Goal: Information Seeking & Learning: Check status

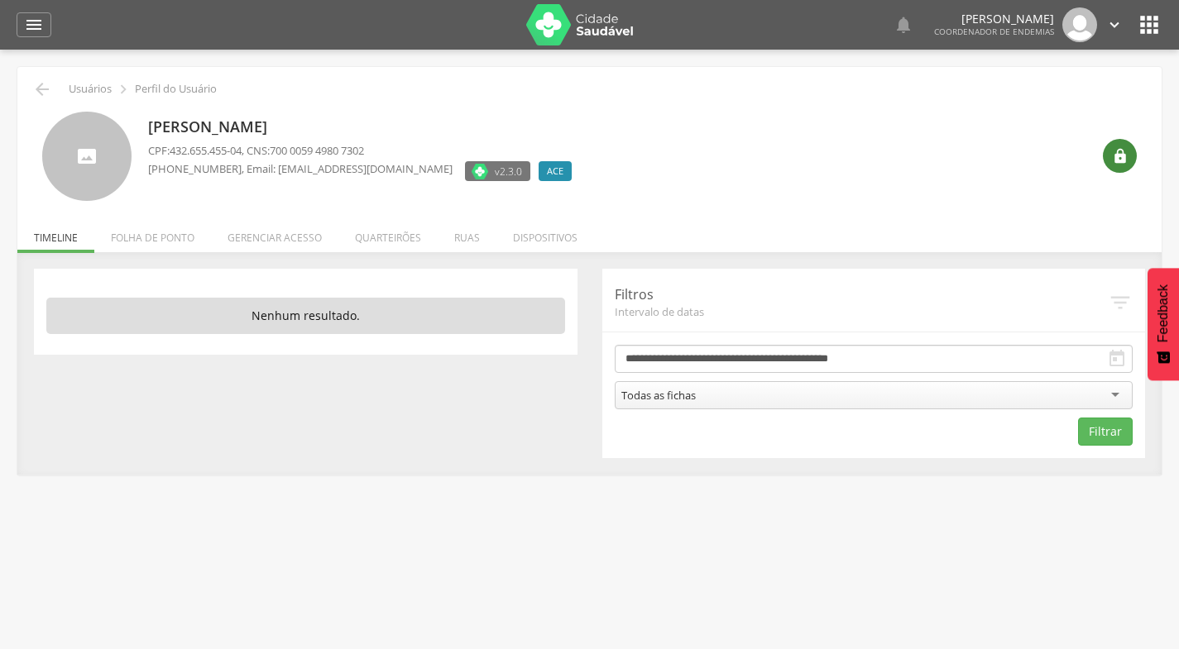
click at [1119, 160] on icon "" at bounding box center [1120, 156] width 17 height 17
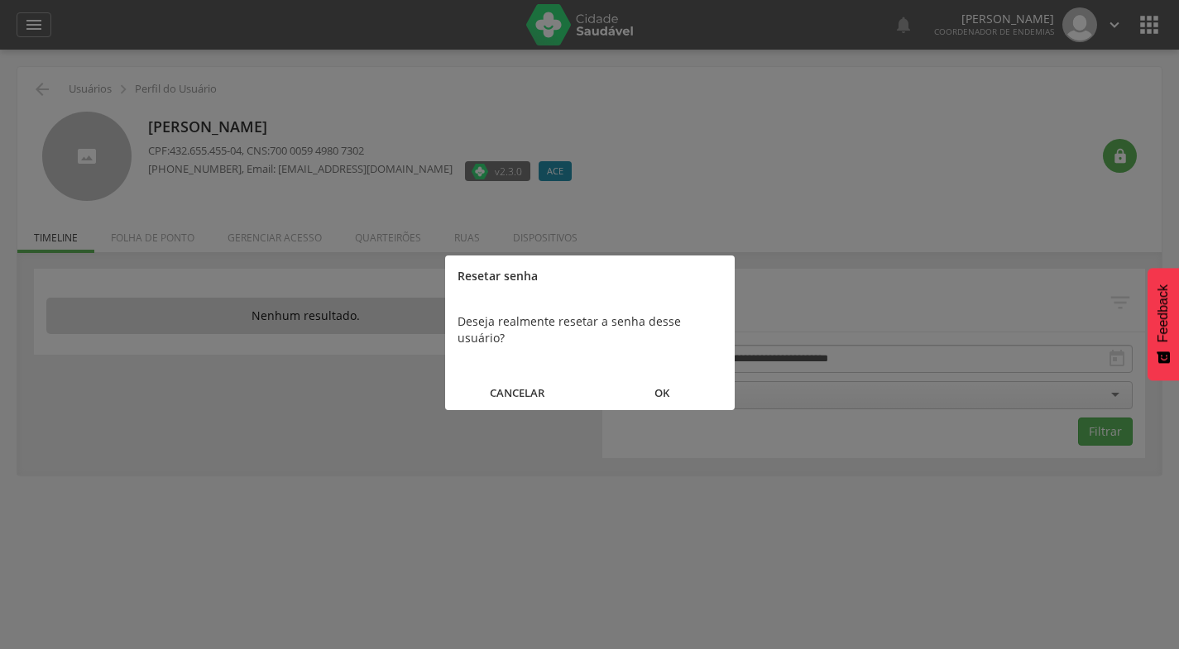
click at [663, 376] on button "OK" at bounding box center [662, 394] width 145 height 36
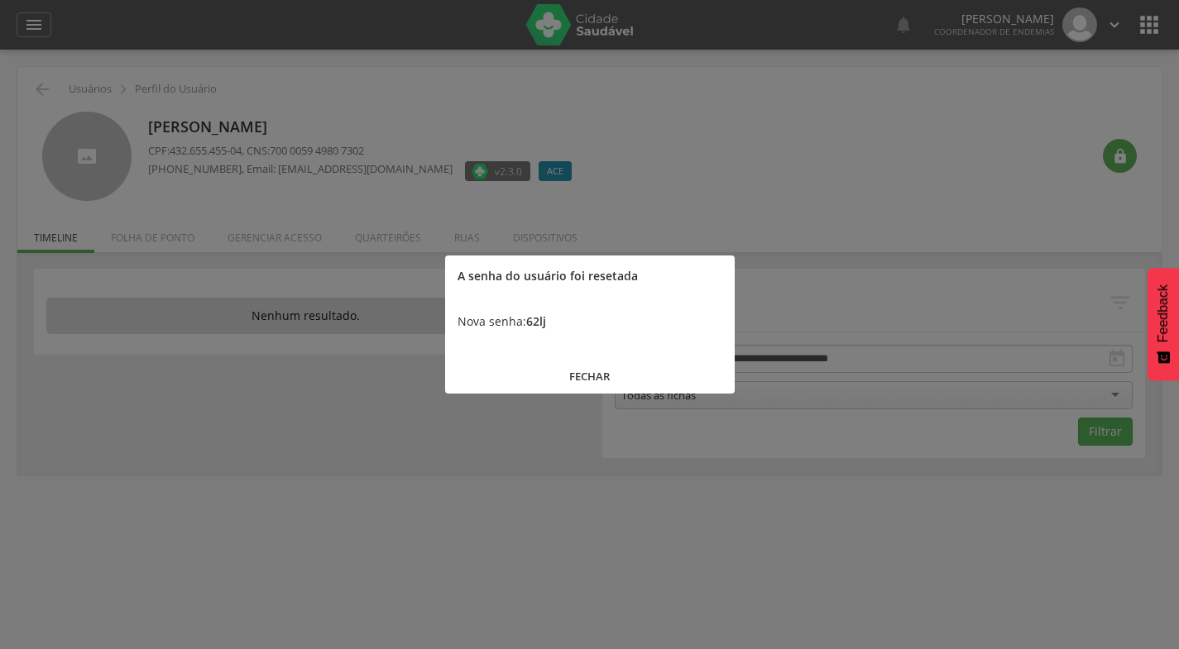
click at [592, 371] on button "FECHAR" at bounding box center [589, 377] width 289 height 36
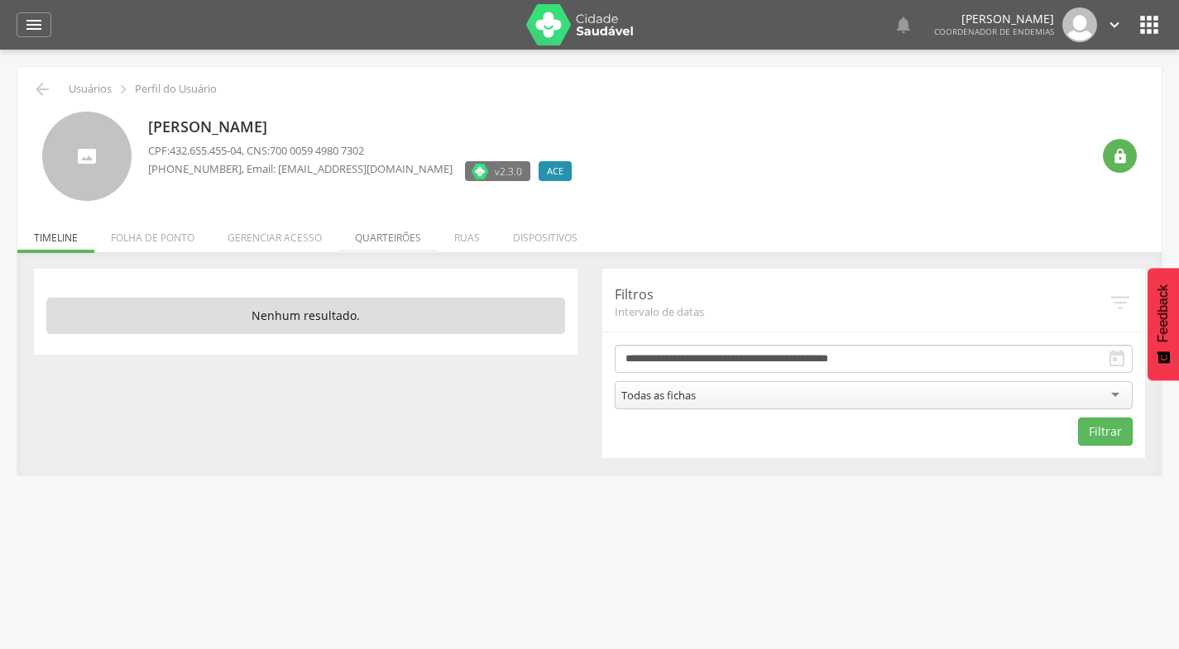
click at [385, 234] on li "Quarteirões" at bounding box center [387, 233] width 99 height 39
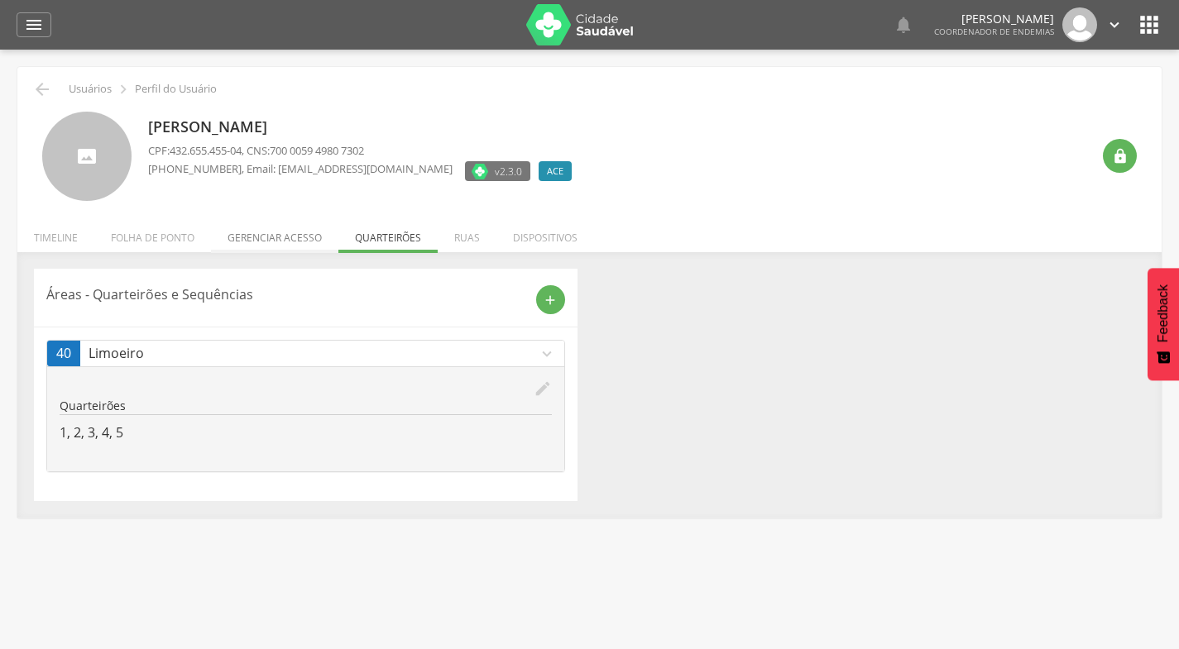
click at [271, 231] on li "Gerenciar acesso" at bounding box center [274, 233] width 127 height 39
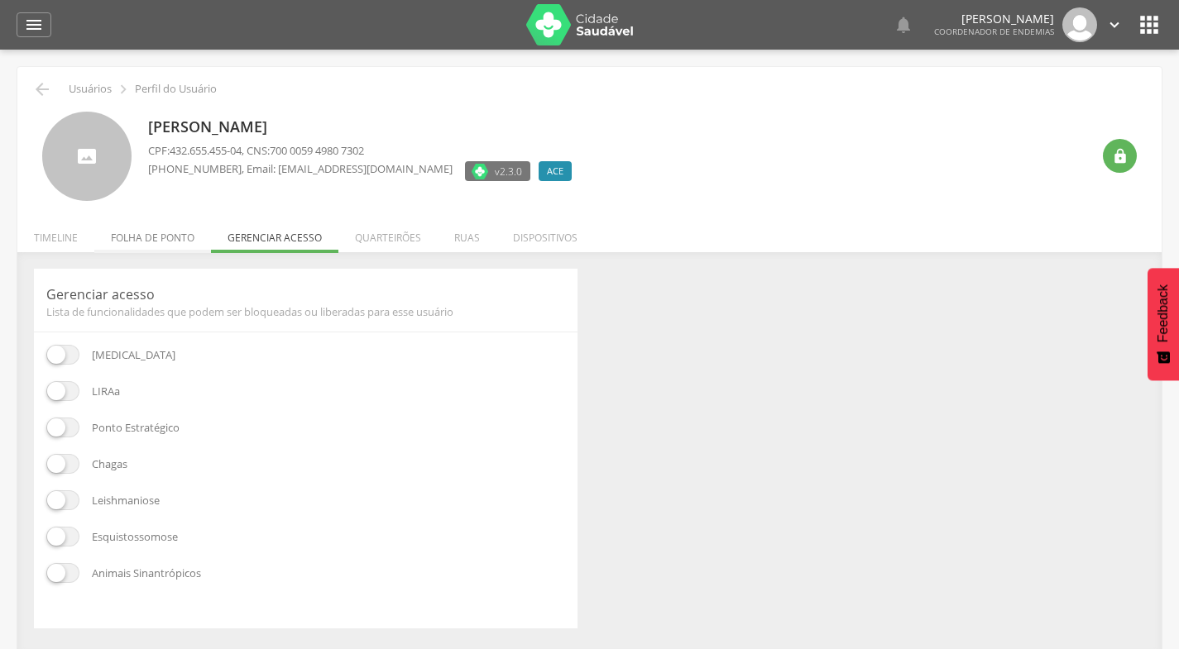
click at [166, 240] on li "Folha de ponto" at bounding box center [152, 233] width 117 height 39
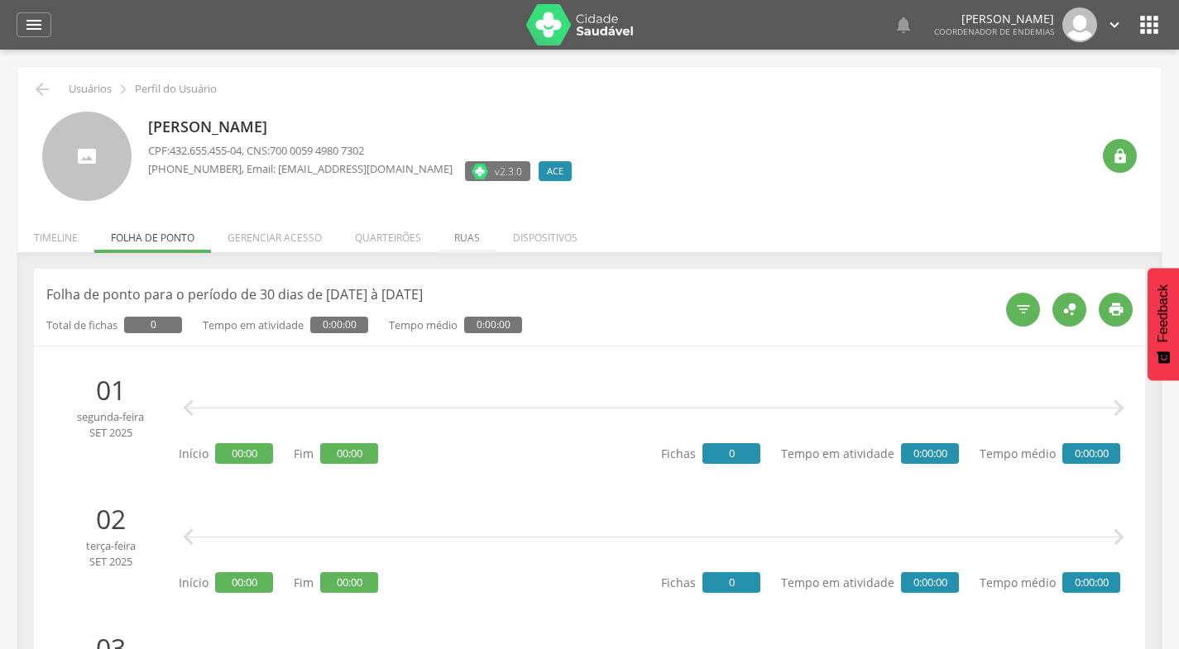
click at [466, 241] on li "Ruas" at bounding box center [467, 233] width 59 height 39
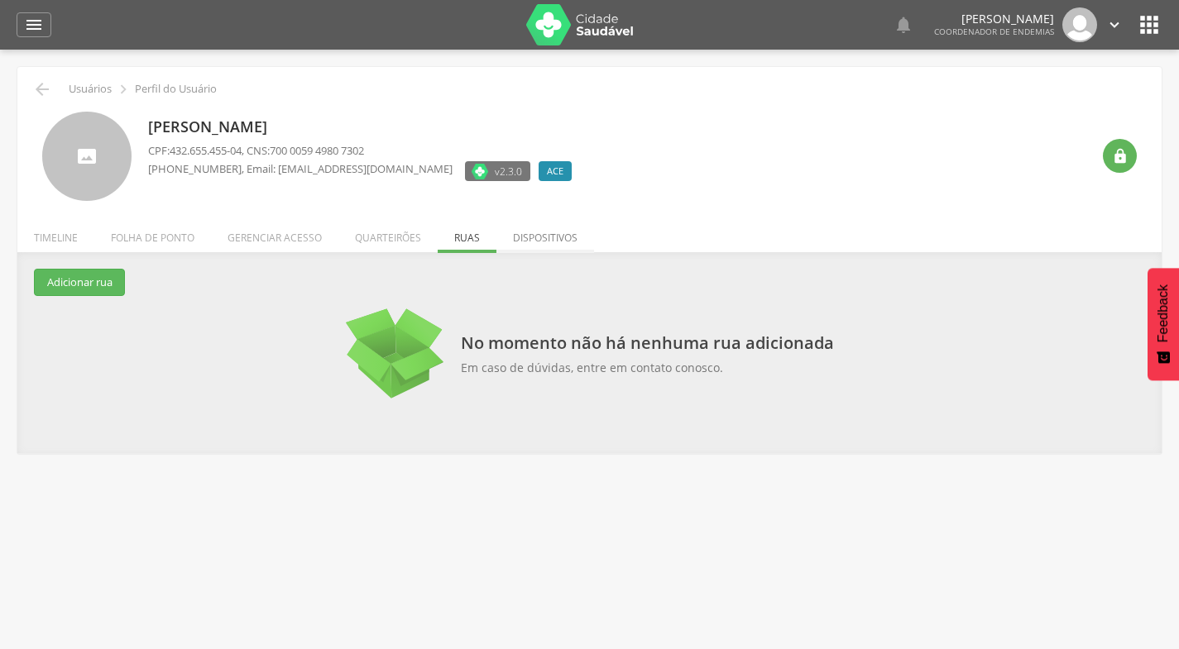
click at [535, 236] on li "Dispositivos" at bounding box center [545, 233] width 98 height 39
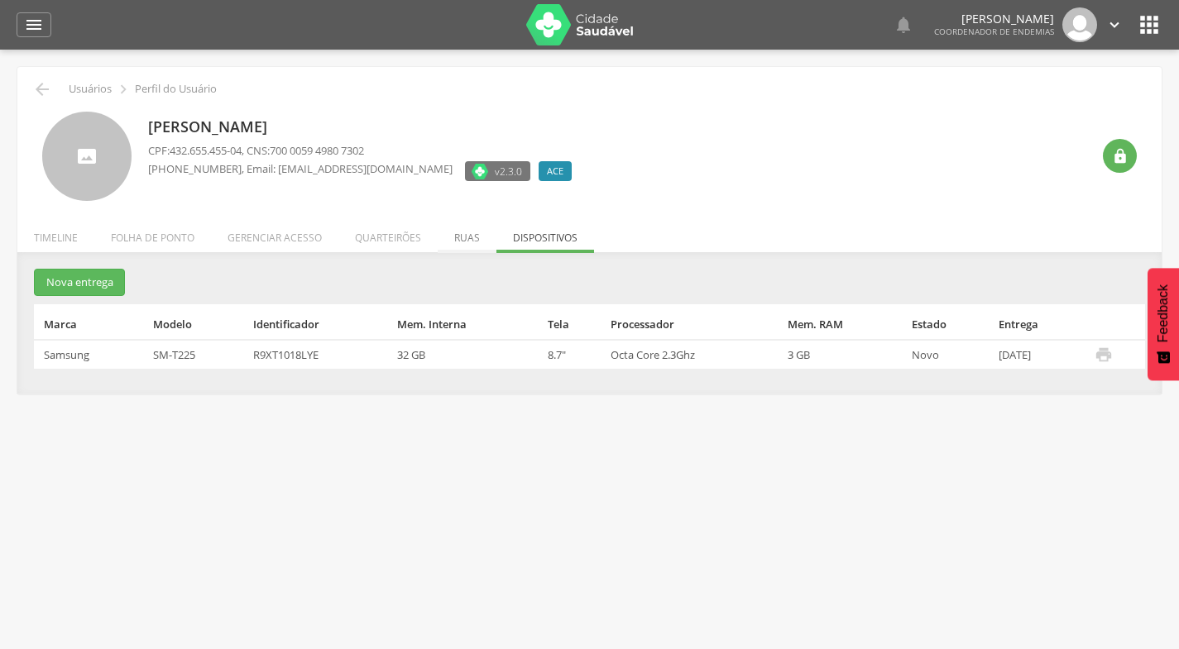
click at [462, 238] on li "Ruas" at bounding box center [467, 233] width 59 height 39
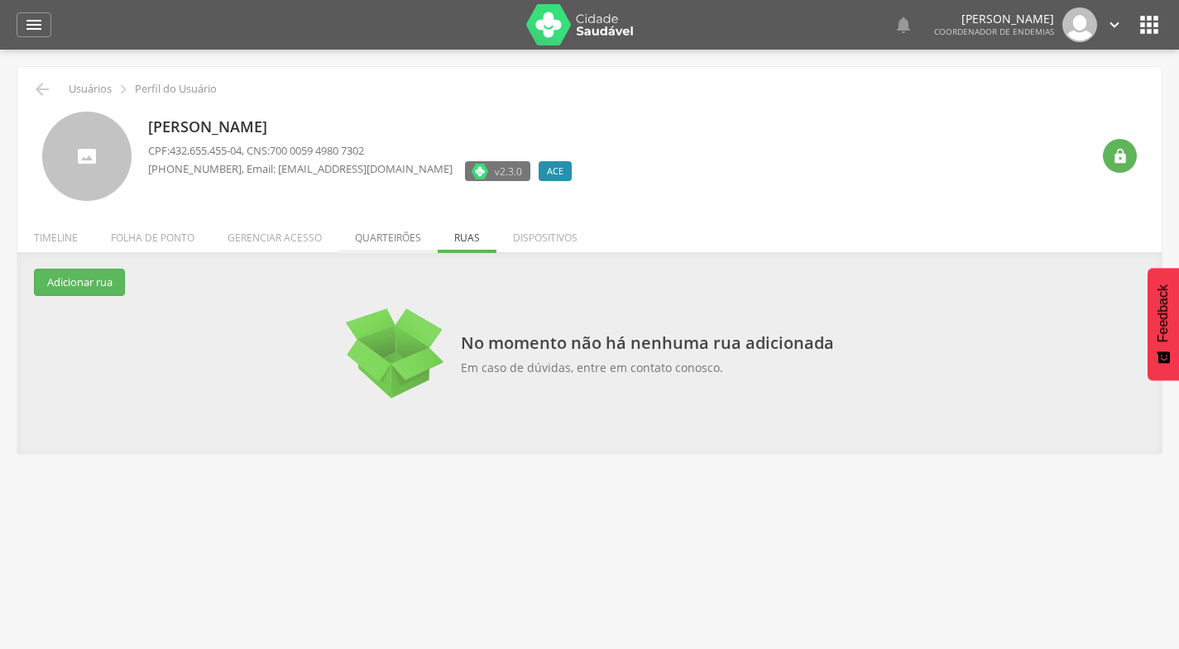
click at [391, 239] on li "Quarteirões" at bounding box center [387, 233] width 99 height 39
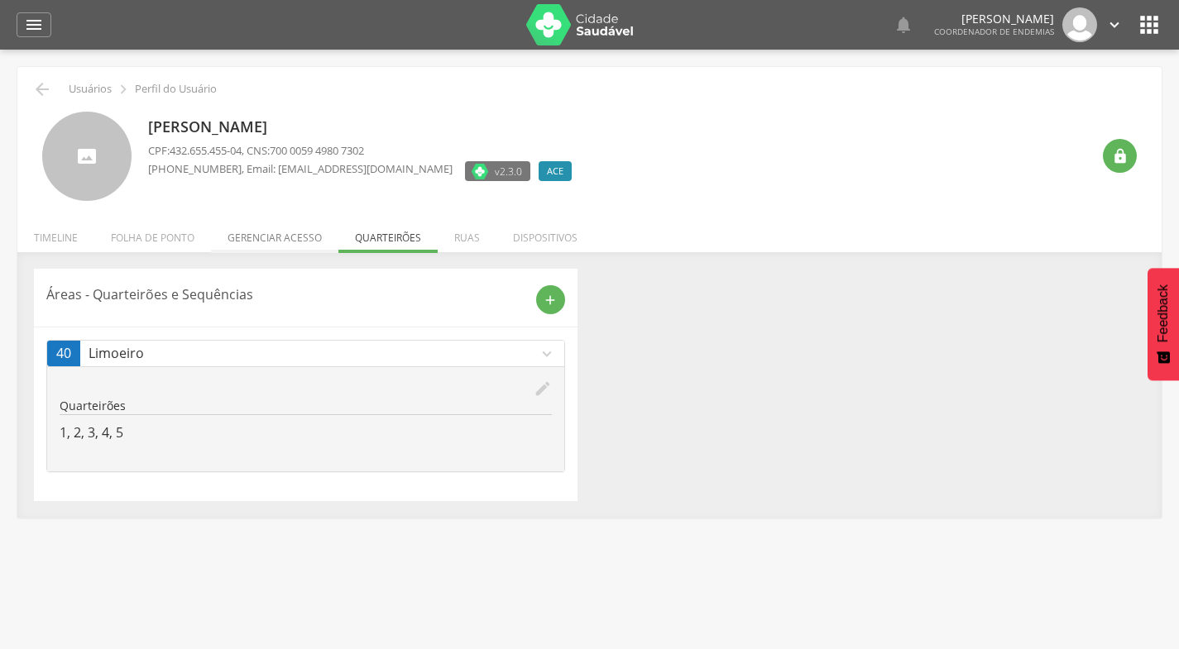
click at [249, 234] on li "Gerenciar acesso" at bounding box center [274, 233] width 127 height 39
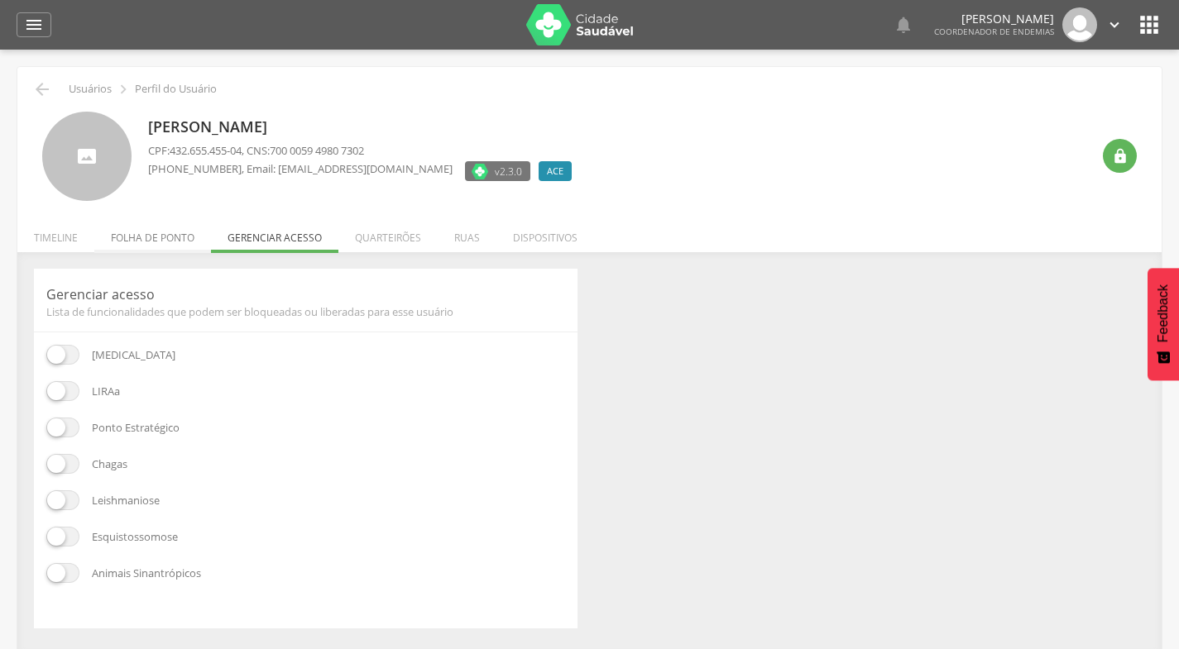
click at [174, 239] on li "Folha de ponto" at bounding box center [152, 233] width 117 height 39
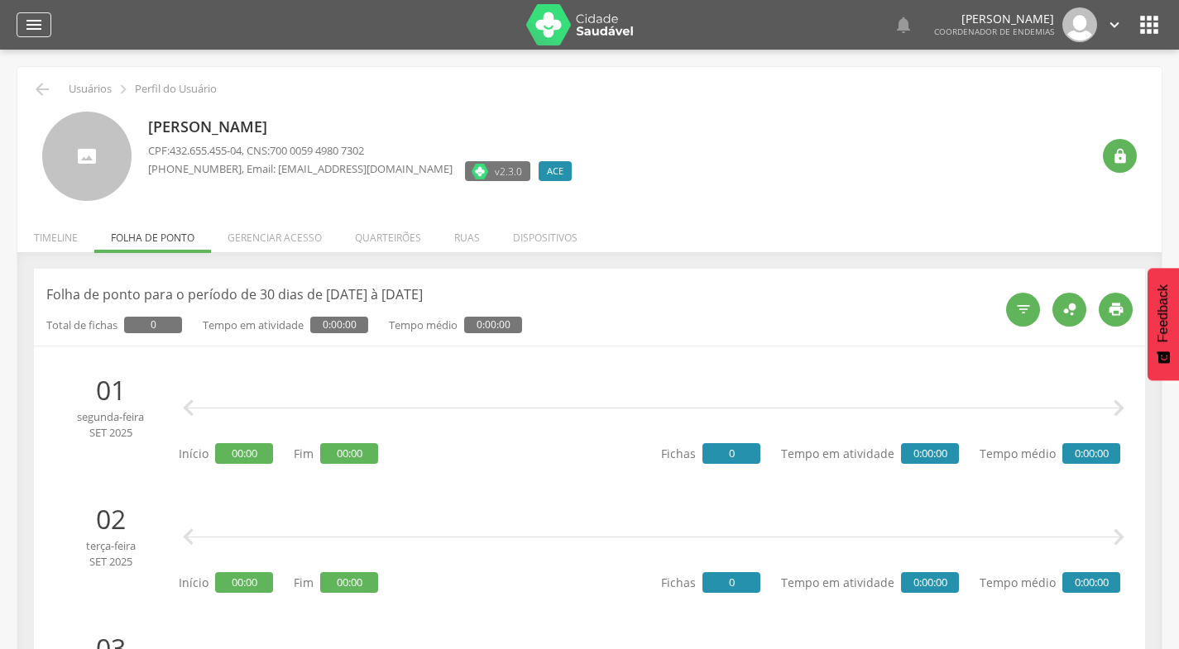
click at [36, 31] on icon "" at bounding box center [34, 25] width 20 height 20
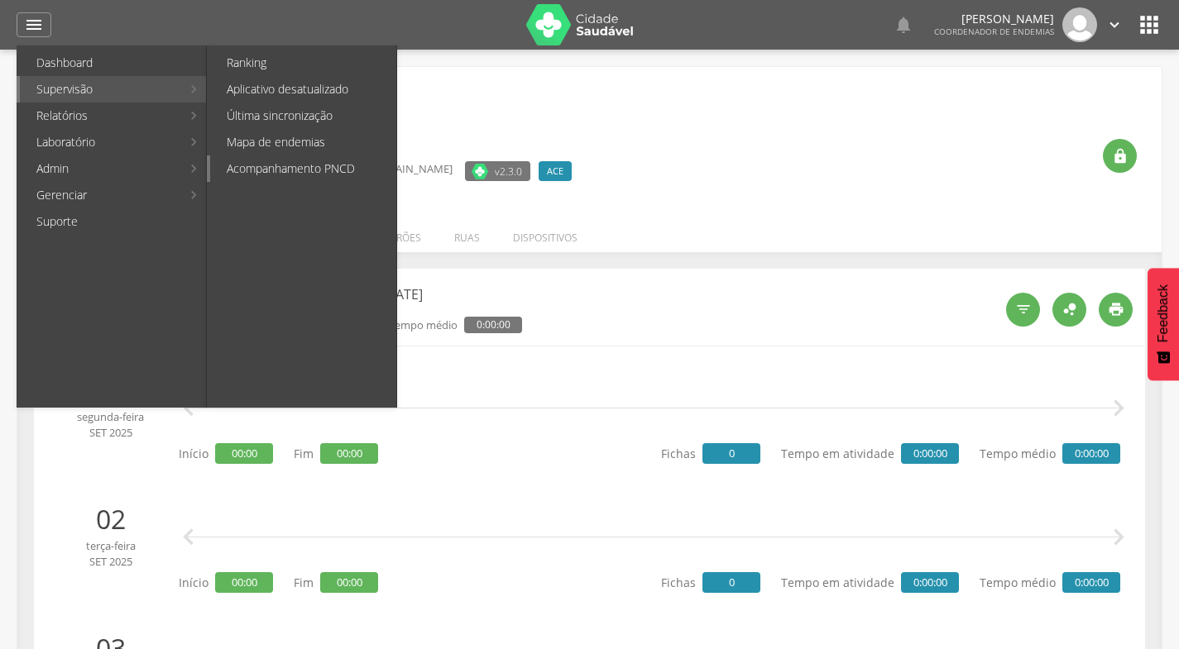
click at [303, 169] on link "Acompanhamento PNCD" at bounding box center [303, 168] width 186 height 26
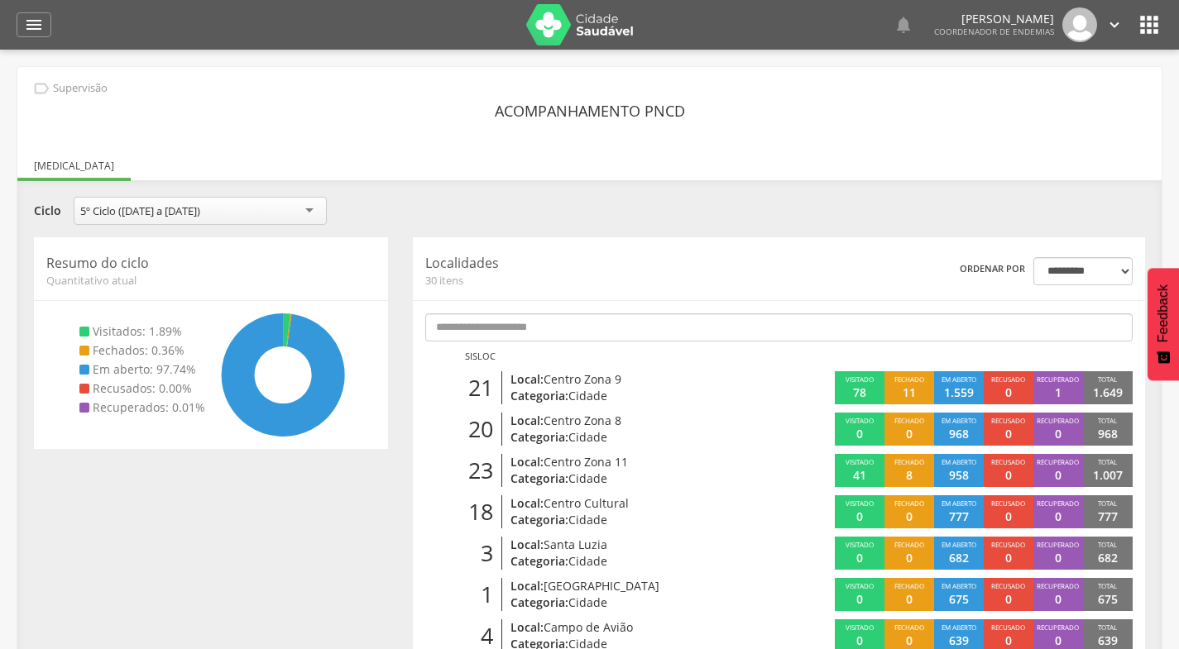
click at [313, 211] on div "5º Ciclo ([DATE] a [DATE])" at bounding box center [200, 211] width 253 height 28
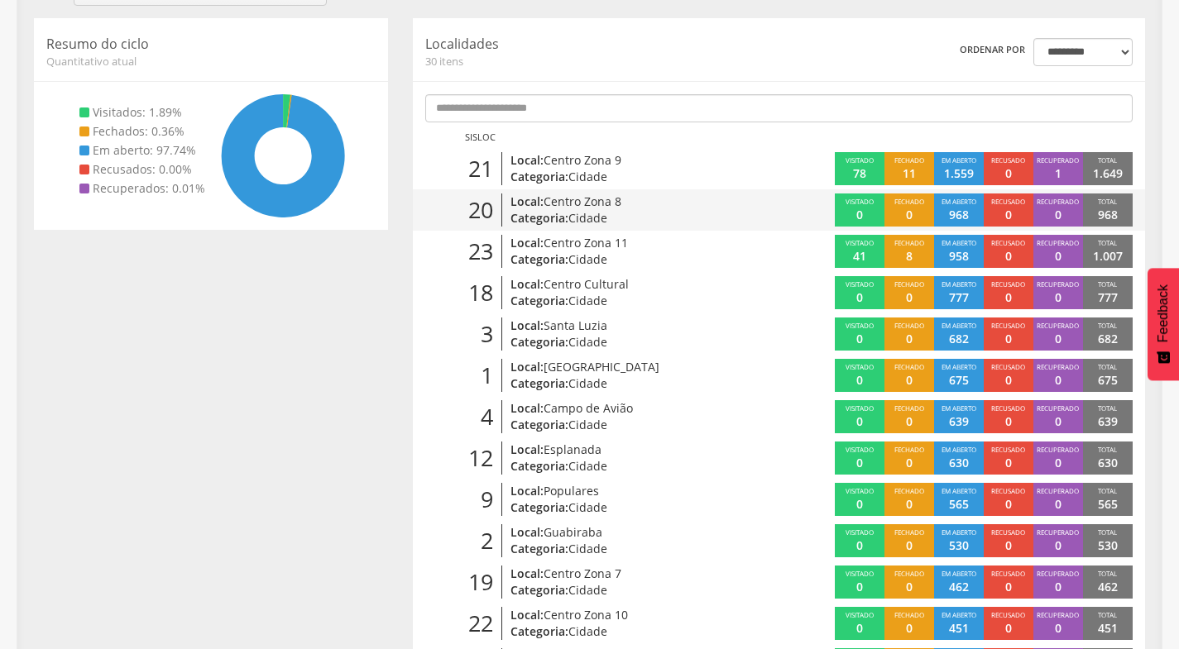
scroll to position [248, 0]
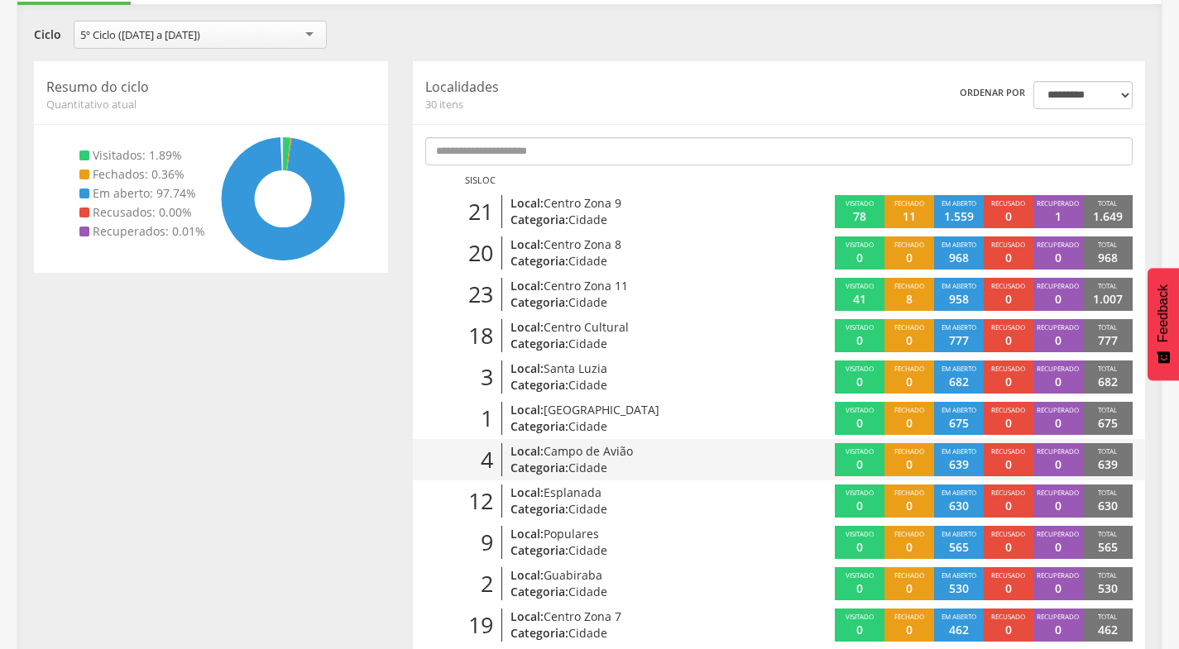
scroll to position [83, 0]
